Goal: Check status: Check status

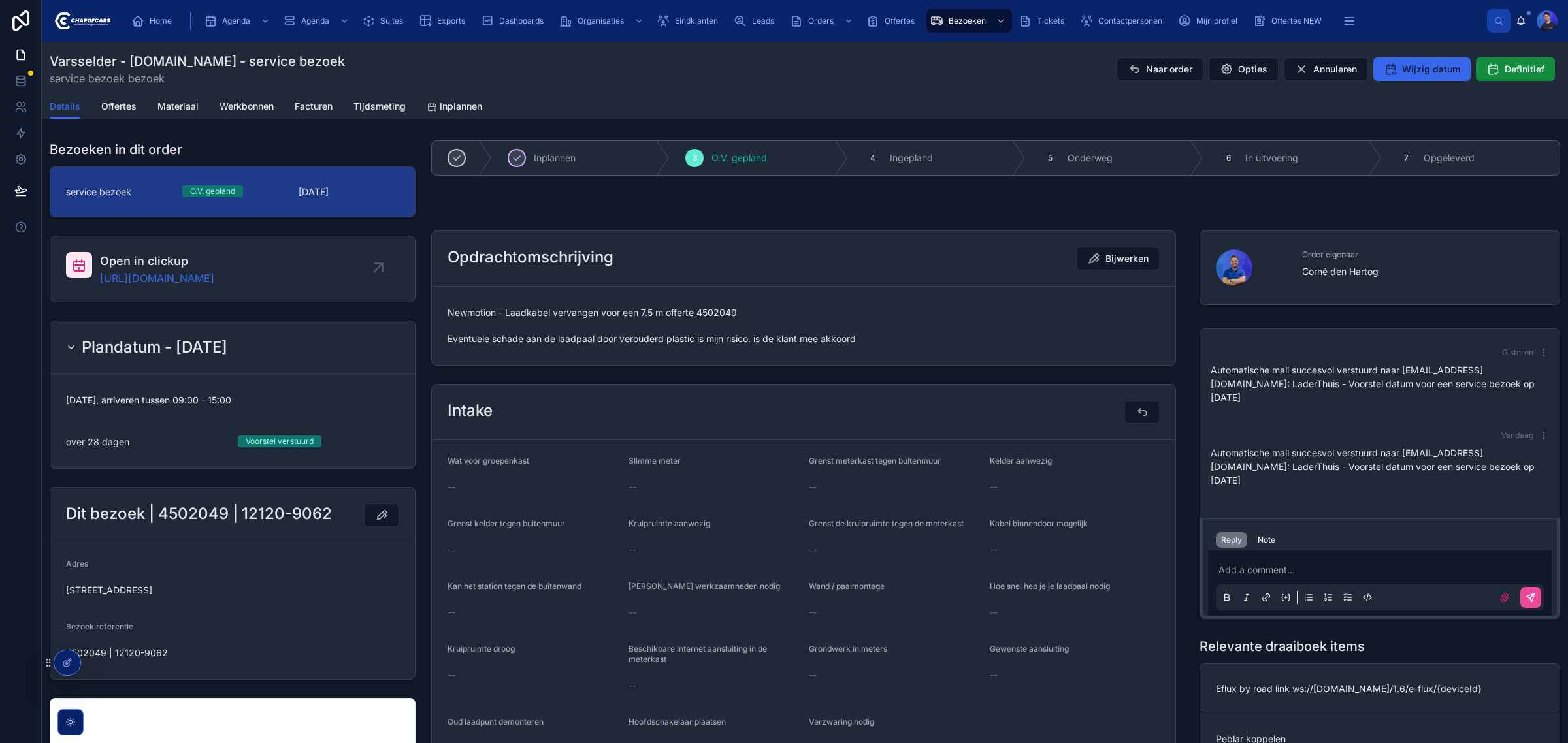
click at [666, 205] on div "Inplannen 3 O.V. gepland 4 Ingepland 5 Onderweg 6 In uitvoering 7 Opgeleverd Op…" at bounding box center [996, 697] width 1145 height 1125
click at [897, 76] on div "Varsselder - [DOMAIN_NAME] - service bezoek service bezoek bezoek Naar order Op…" at bounding box center [804, 69] width 1510 height 34
click at [934, 62] on div "Varsselder - [DOMAIN_NAME] - service bezoek service bezoek bezoek Naar order Op…" at bounding box center [804, 69] width 1510 height 34
click at [621, 87] on div "Varsselder - [DOMAIN_NAME] - service bezoek service bezoek bezoek Naar order Op…" at bounding box center [804, 67] width 1510 height 52
click at [425, 135] on div "Inplannen 3 O.V. gepland 4 Ingepland 5 Onderweg 6 In uitvoering 7 Opgeleverd" at bounding box center [996, 158] width 1145 height 46
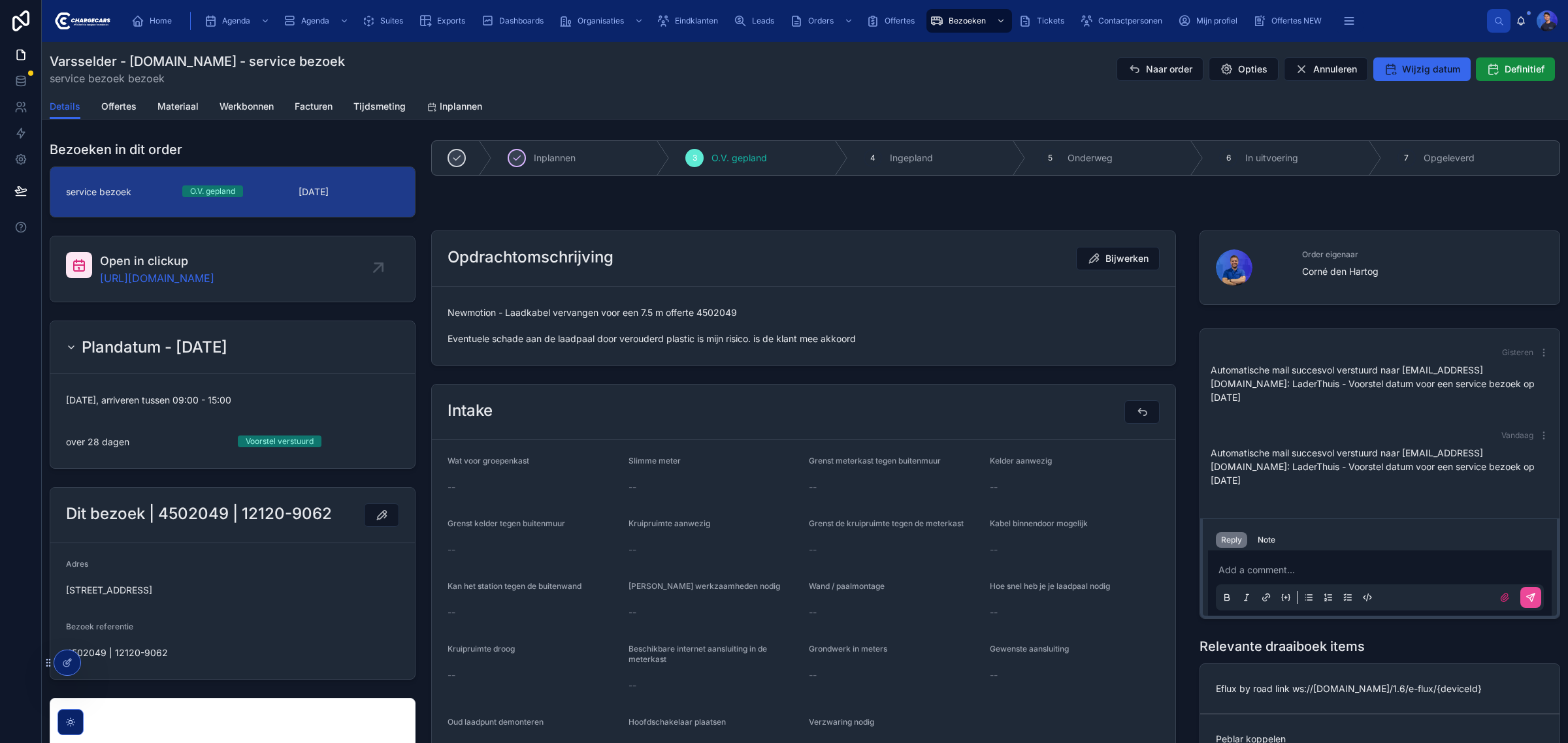
click at [1043, 96] on div "Details Offertes Materiaal Werkbonnen Facturen Tijdsmeting Inplannen" at bounding box center [804, 106] width 1510 height 24
click at [980, 84] on div "Varsselder - [DOMAIN_NAME] - service bezoek service bezoek bezoek Naar order Op…" at bounding box center [804, 69] width 1510 height 34
